Goal: Navigation & Orientation: Find specific page/section

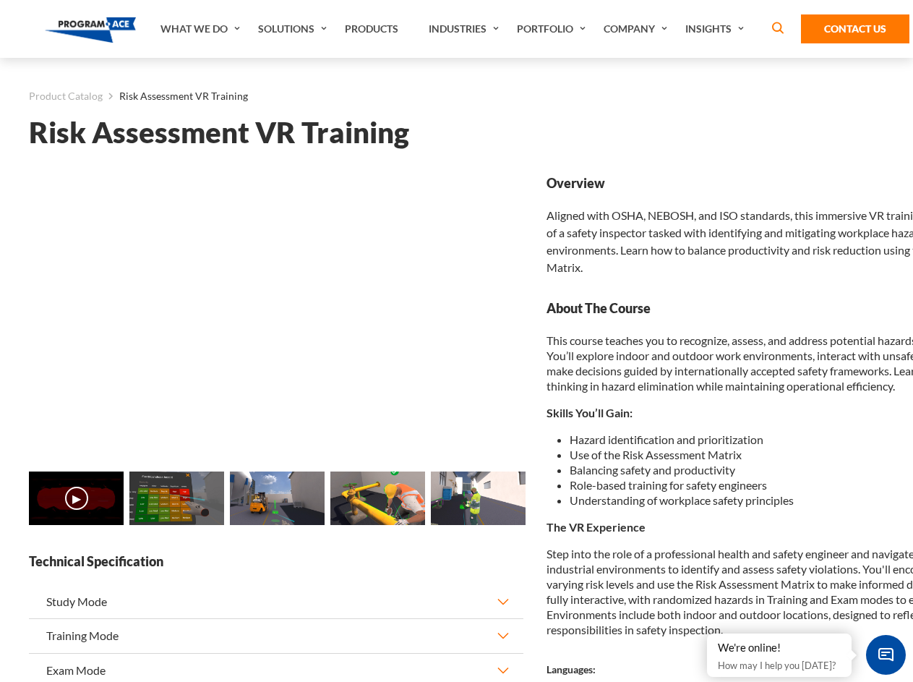
click at [202, 29] on link "What We Do" at bounding box center [202, 29] width 98 height 58
click at [294, 29] on link "Solutions" at bounding box center [294, 29] width 87 height 58
click at [466, 29] on link "Industries" at bounding box center [466, 29] width 88 height 58
click at [639, 29] on link "Company" at bounding box center [638, 29] width 82 height 58
click at [717, 29] on link "Insights" at bounding box center [716, 29] width 77 height 58
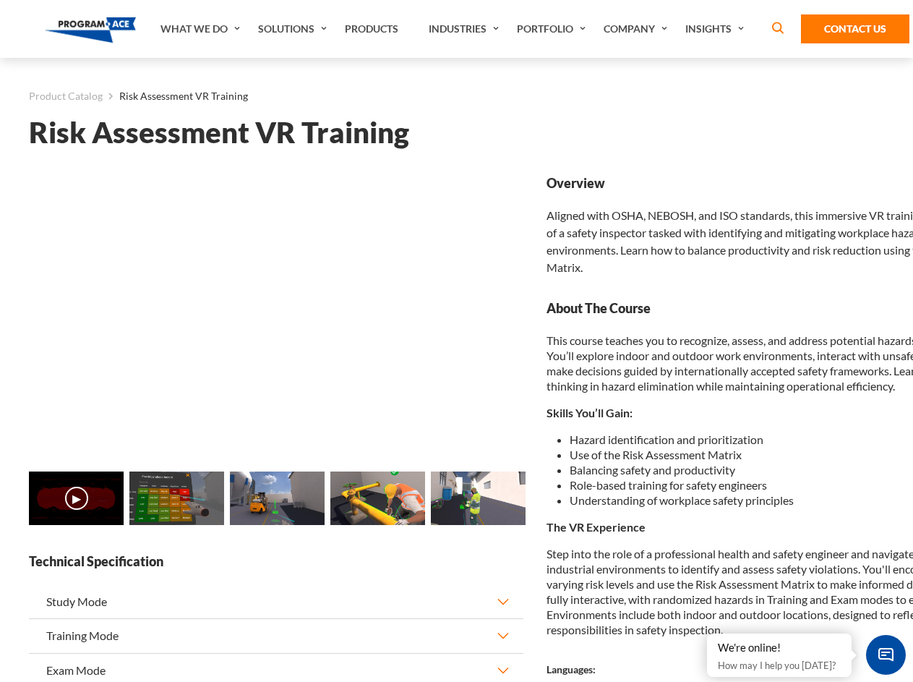
click at [0, 506] on main "Product Catalog Risk Assessment VR Training Risk Assessment VR Training Loading…" at bounding box center [456, 577] width 913 height 1039
